Goal: Information Seeking & Learning: Learn about a topic

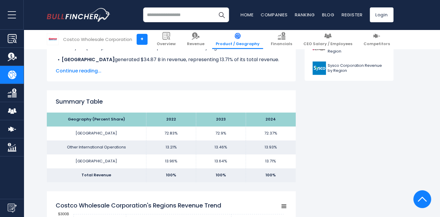
scroll to position [334, 0]
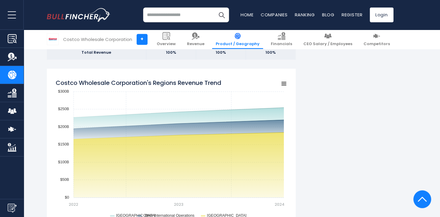
scroll to position [451, 0]
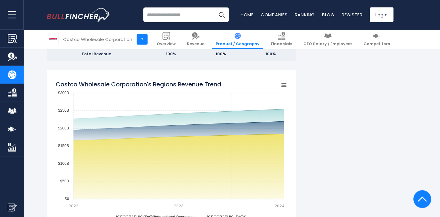
drag, startPoint x: 435, startPoint y: 56, endPoint x: 435, endPoint y: 52, distance: 3.3
drag, startPoint x: 435, startPoint y: 52, endPoint x: 440, endPoint y: 43, distance: 10.7
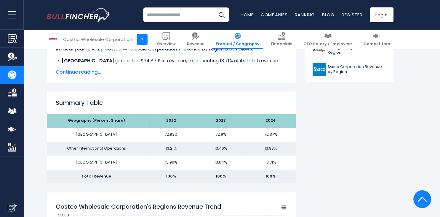
scroll to position [570, 0]
